Goal: Information Seeking & Learning: Learn about a topic

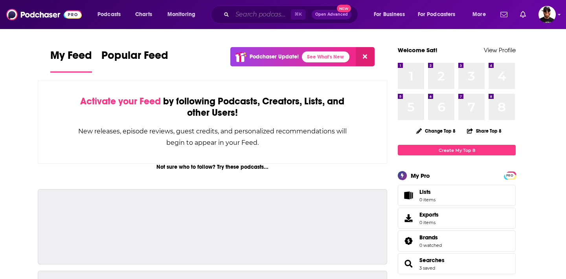
drag, startPoint x: 0, startPoint y: 0, endPoint x: 244, endPoint y: 12, distance: 244.3
click at [247, 17] on input "Search podcasts, credits, & more..." at bounding box center [261, 14] width 59 height 13
click at [244, 12] on input "Search podcasts, credits, & more..." at bounding box center [261, 14] width 59 height 13
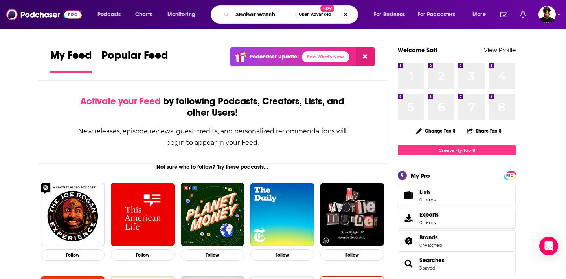
type input "anchor watch"
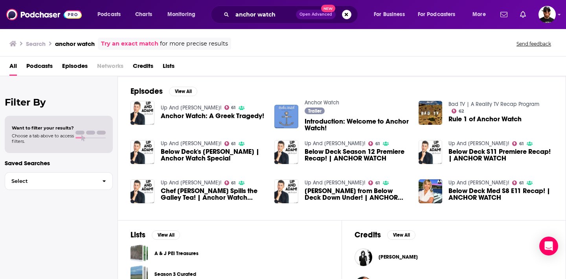
click at [216, 195] on span "Chef [PERSON_NAME] Spills the Galley Tea! | Anchor Watch Exclusive" at bounding box center [213, 194] width 105 height 13
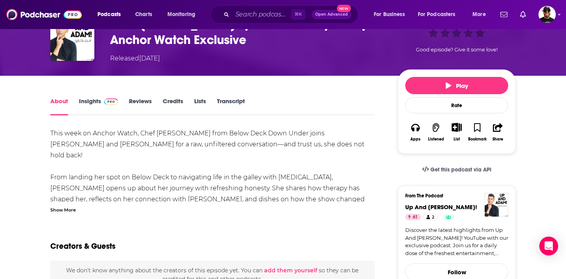
scroll to position [38, 0]
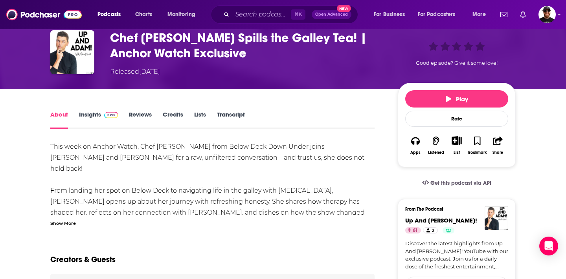
click at [86, 114] on link "Insights" at bounding box center [98, 120] width 39 height 18
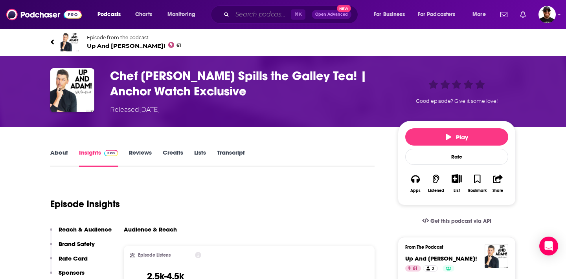
click at [253, 15] on input "Search podcasts, credits, & more..." at bounding box center [261, 14] width 59 height 13
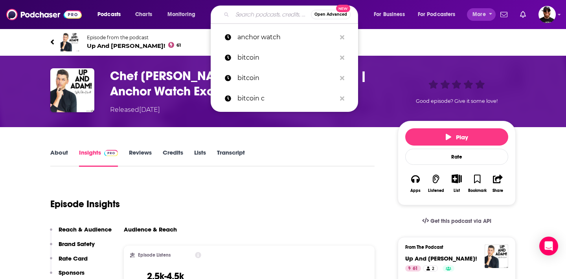
click at [483, 15] on span "More" at bounding box center [478, 14] width 13 height 11
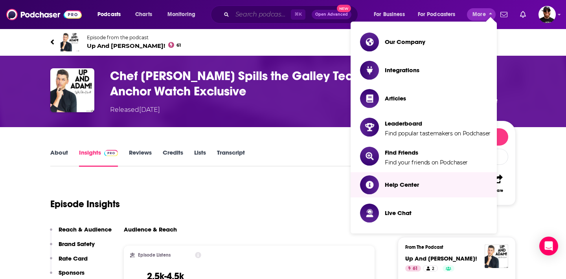
click at [263, 13] on input "Search podcasts, credits, & more..." at bounding box center [261, 14] width 59 height 13
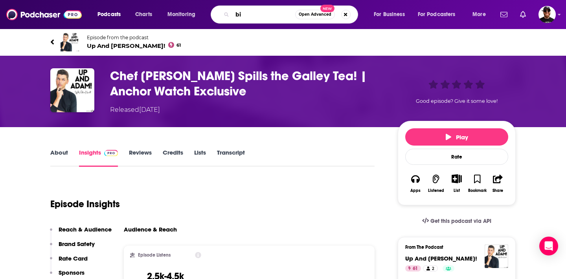
type input "b"
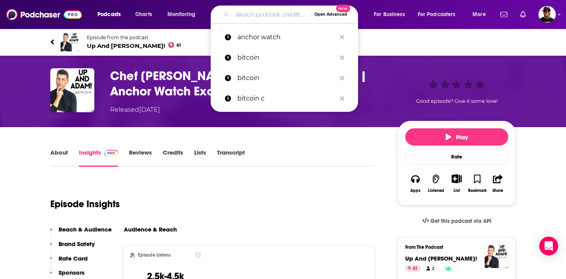
type input "v"
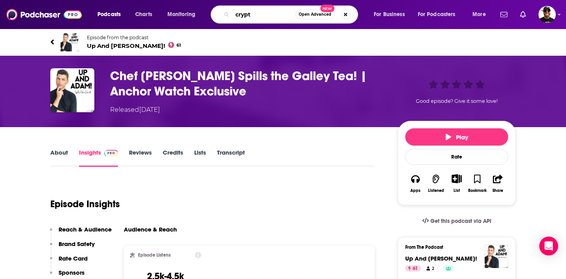
type input "crypto"
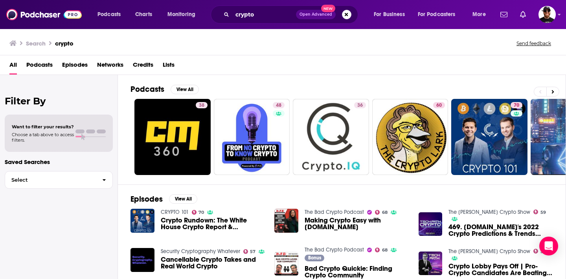
click at [76, 65] on span "Episodes" at bounding box center [75, 67] width 26 height 16
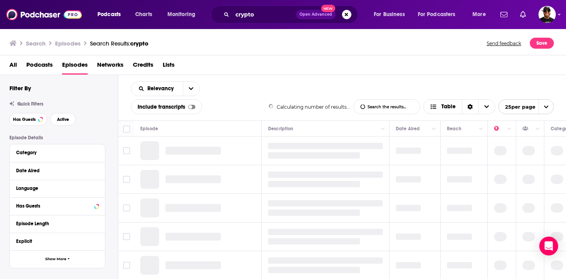
click at [47, 65] on span "Podcasts" at bounding box center [39, 67] width 26 height 16
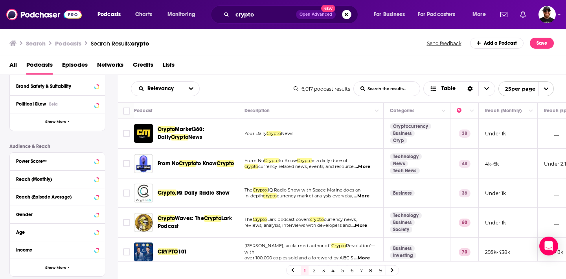
scroll to position [138, 0]
click at [69, 163] on button "Power Score™" at bounding box center [50, 160] width 68 height 10
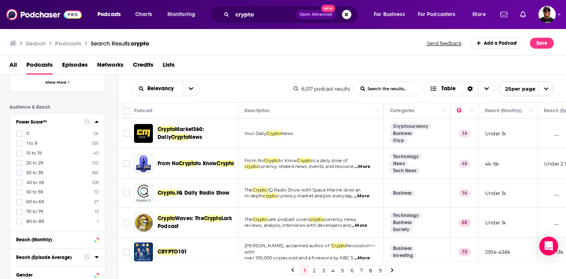
scroll to position [178, 0]
click at [20, 220] on icon at bounding box center [19, 221] width 5 height 5
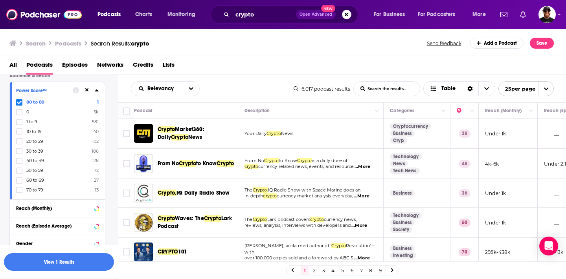
scroll to position [212, 0]
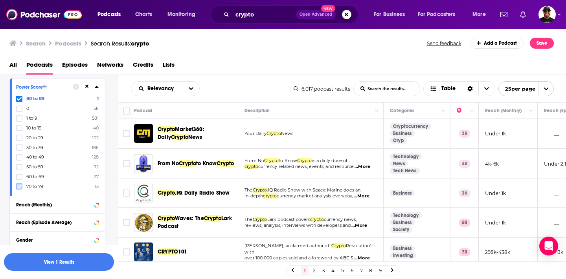
click at [18, 186] on icon at bounding box center [19, 186] width 5 height 5
click at [266, 13] on input "crypto" at bounding box center [264, 14] width 64 height 13
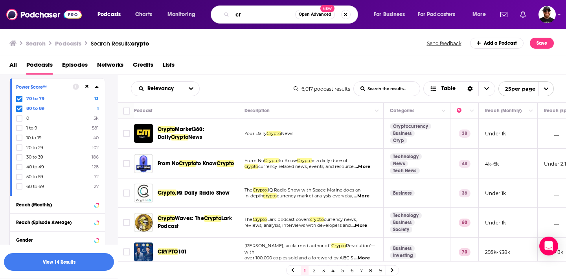
type input "c"
type input "bitcoin"
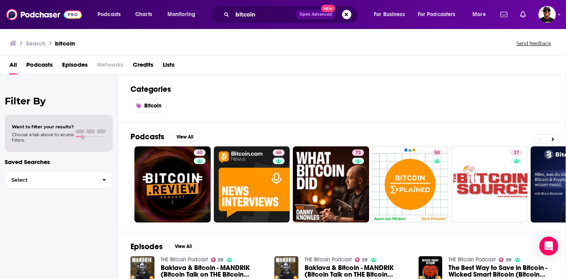
click at [46, 64] on span "Podcasts" at bounding box center [39, 67] width 26 height 16
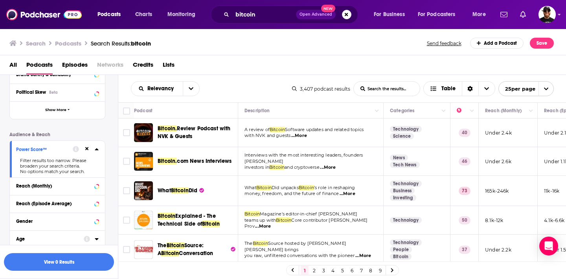
scroll to position [148, 0]
click at [88, 151] on icon at bounding box center [87, 151] width 4 height 4
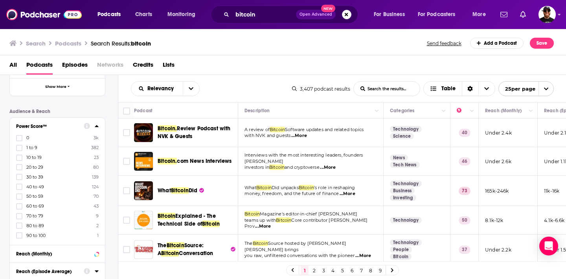
scroll to position [176, 0]
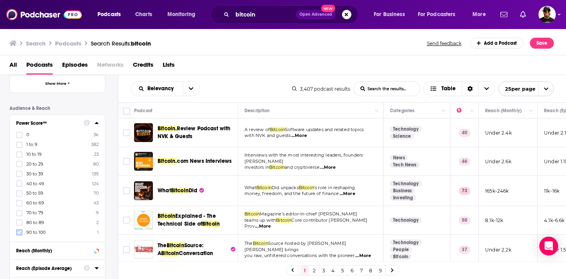
click at [18, 231] on icon at bounding box center [19, 232] width 5 height 5
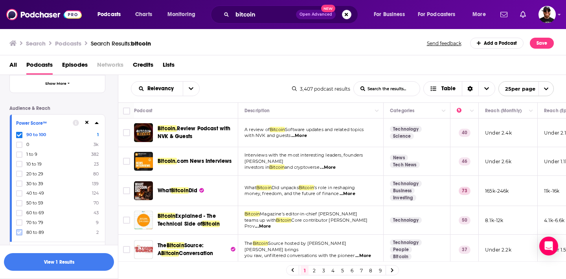
click at [20, 232] on icon at bounding box center [19, 232] width 5 height 5
click at [19, 233] on icon at bounding box center [19, 233] width 5 height 4
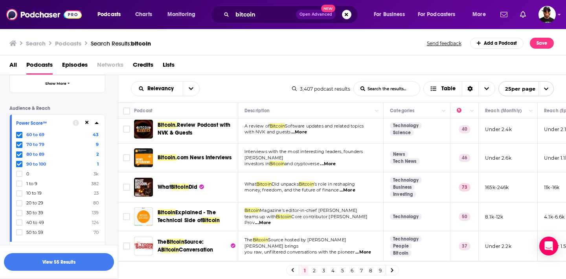
scroll to position [4, 0]
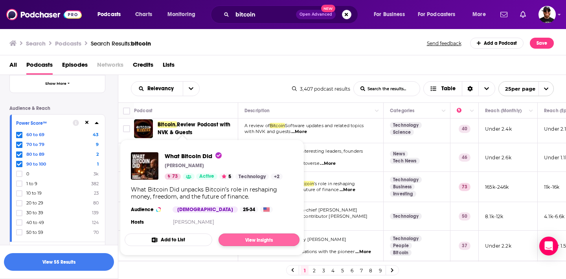
click at [249, 242] on link "View Insights" at bounding box center [259, 240] width 81 height 13
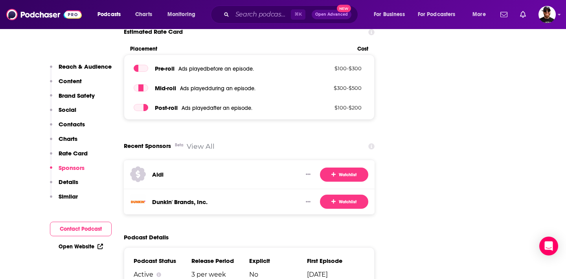
scroll to position [1326, 0]
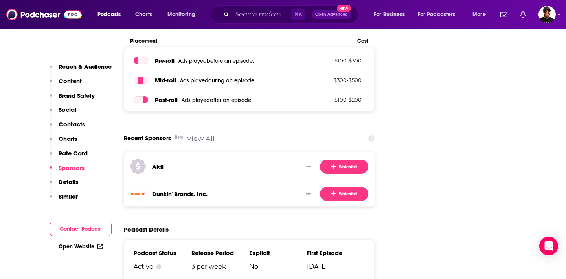
click at [169, 191] on h3 "Dunkin' Brands, Inc." at bounding box center [179, 194] width 55 height 7
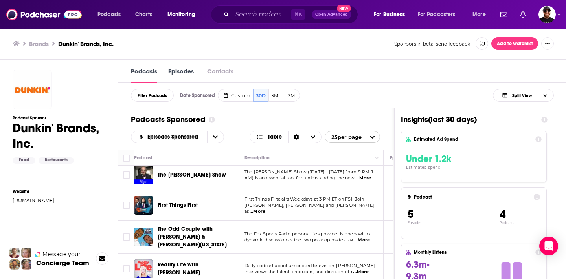
scroll to position [0, 0]
click at [335, 76] on div "Podcasts Episodes Contacts" at bounding box center [342, 71] width 448 height 23
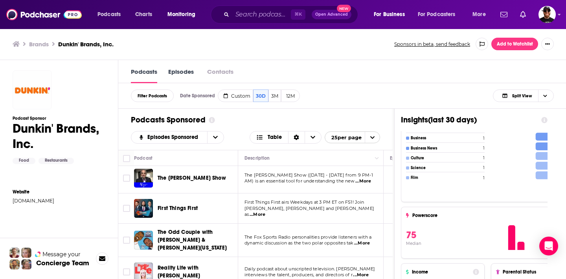
scroll to position [0, 0]
click at [37, 46] on h3 "Brands" at bounding box center [39, 43] width 20 height 7
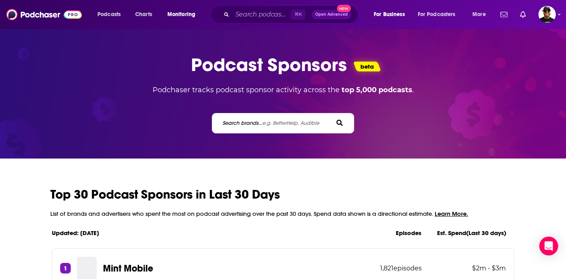
click at [299, 123] on span "e.g. BetterHelp, Audible" at bounding box center [290, 123] width 57 height 7
click at [292, 123] on input "Search brands... e.g. BetterHelp, Audible" at bounding box center [257, 123] width 71 height 8
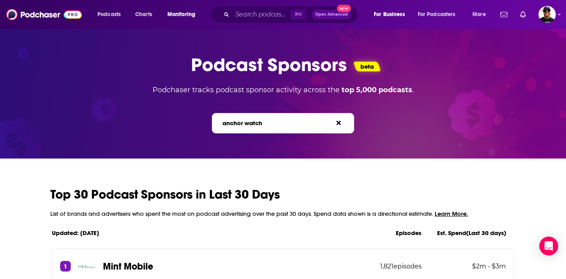
click at [271, 123] on span "e.g. BetterHelp, Audible" at bounding box center [290, 123] width 57 height 7
click at [271, 123] on input "anchor watch" at bounding box center [257, 123] width 71 height 8
click at [271, 123] on span "e.g. BetterHelp, Audible" at bounding box center [290, 123] width 57 height 7
click at [271, 123] on input "anchor watch" at bounding box center [257, 123] width 71 height 8
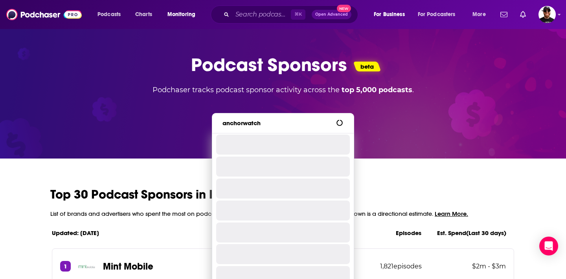
type input "anchorwatch"
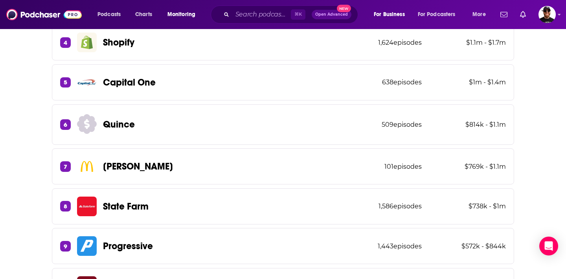
scroll to position [344, 0]
